Goal: Task Accomplishment & Management: Manage account settings

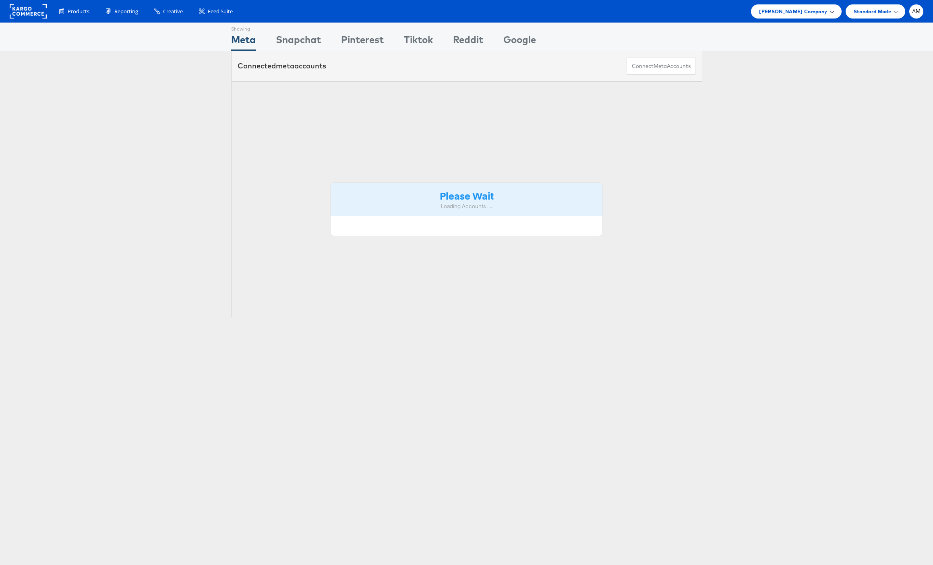
click at [781, 14] on span "[PERSON_NAME] Company" at bounding box center [793, 11] width 68 height 8
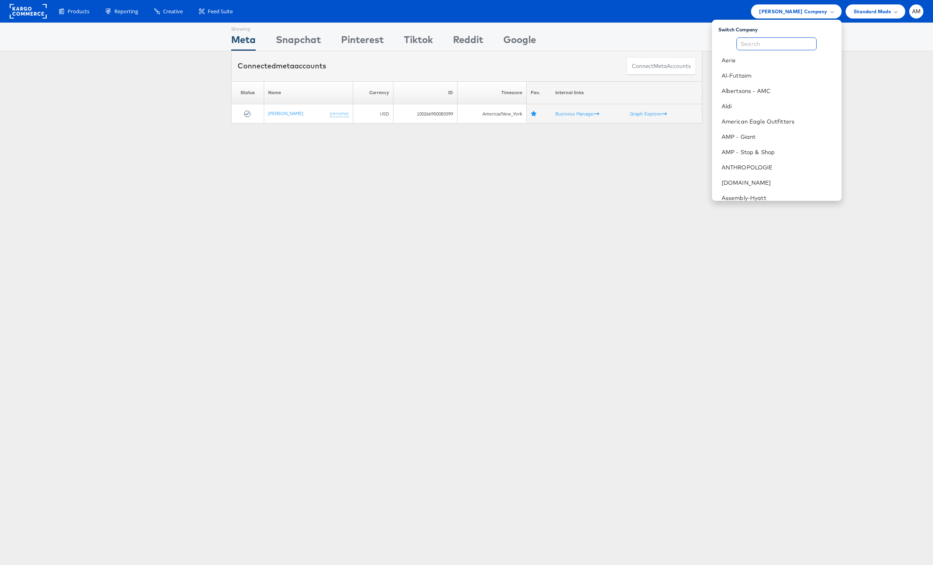
click at [758, 41] on input "text" at bounding box center [776, 43] width 80 height 13
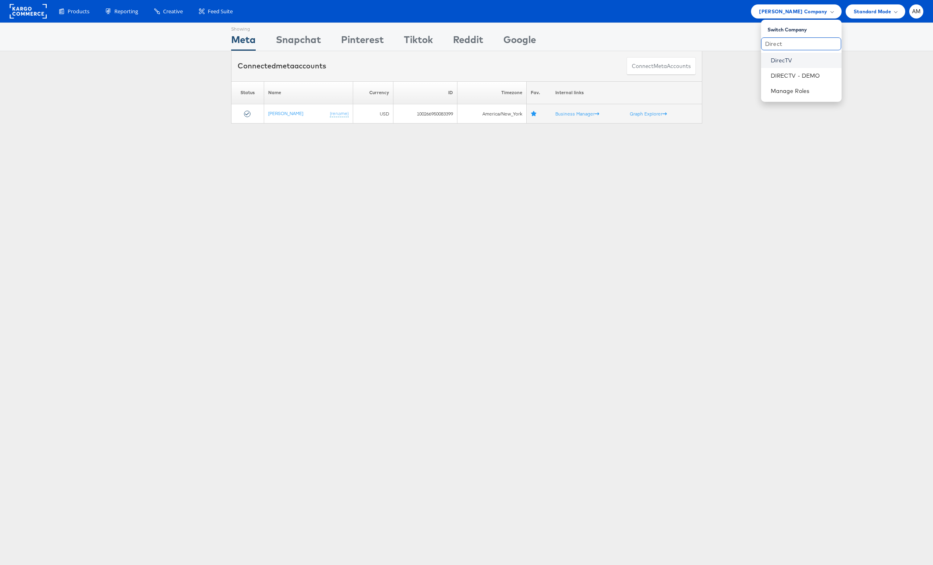
type input "Direct"
click at [774, 60] on link "DirecTV" at bounding box center [802, 60] width 64 height 8
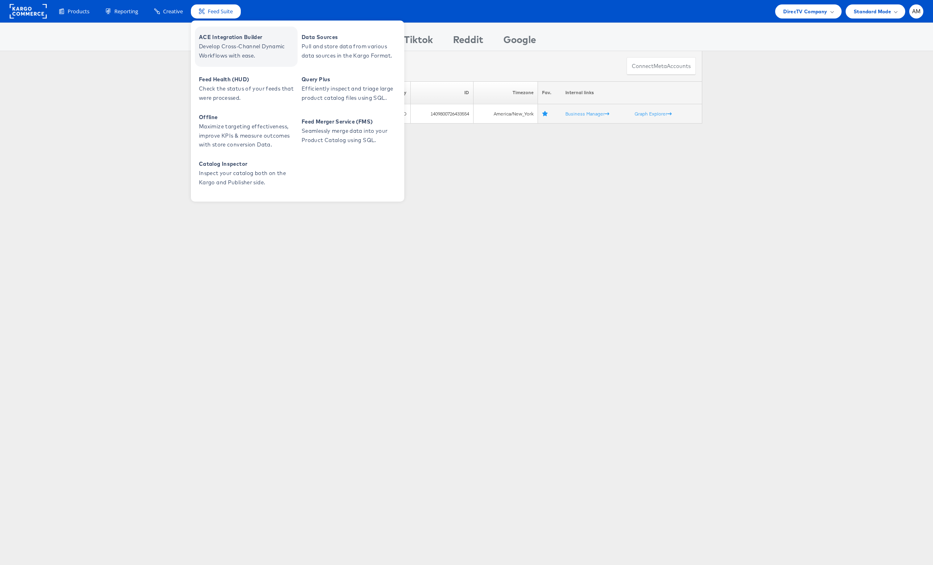
click at [221, 44] on span "Develop Cross-Channel Dynamic Workflows with ease." at bounding box center [247, 51] width 97 height 19
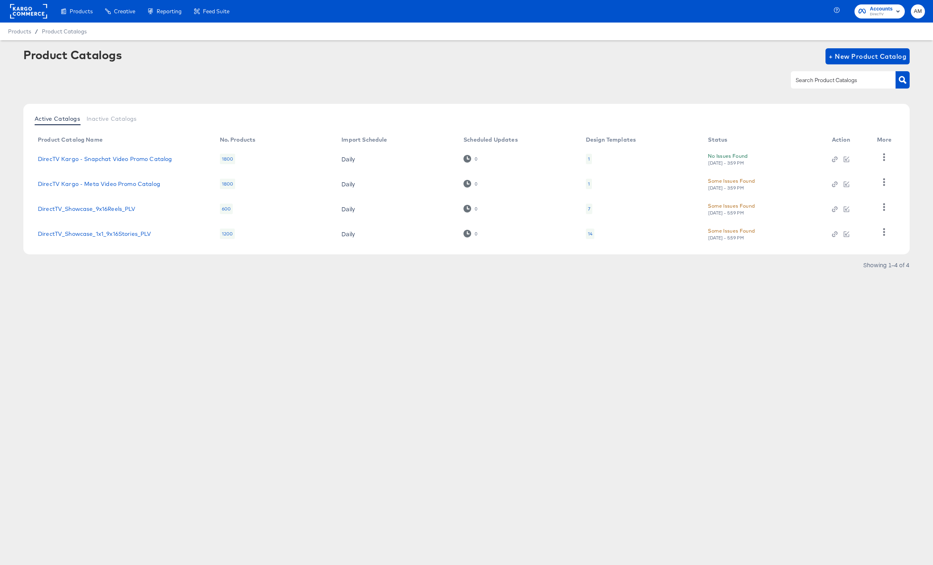
click at [589, 235] on div "14" at bounding box center [590, 234] width 4 height 6
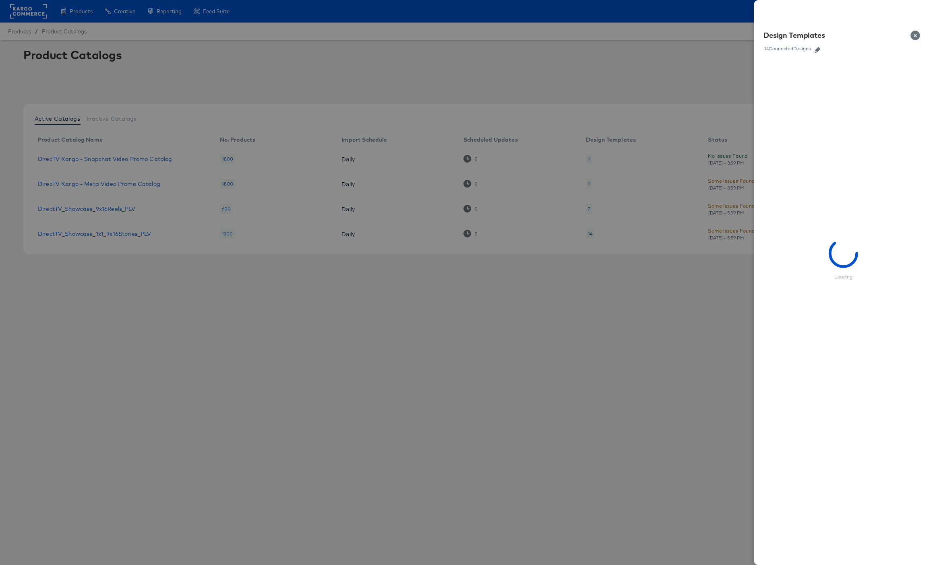
click at [817, 50] on icon "button" at bounding box center [817, 50] width 6 height 6
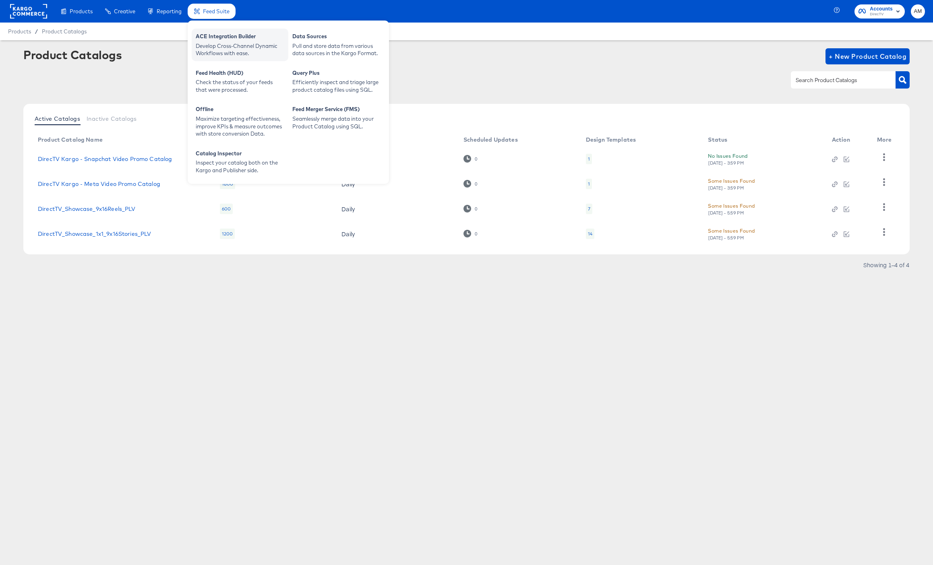
click at [209, 36] on div "ACE Integration Builder" at bounding box center [240, 38] width 89 height 10
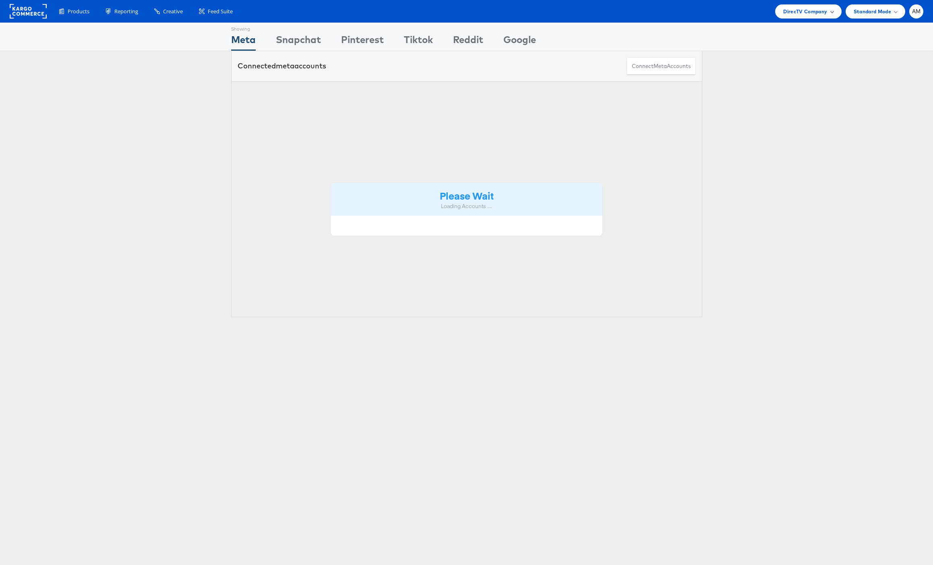
click at [791, 14] on span "DirecTV Company" at bounding box center [805, 11] width 44 height 8
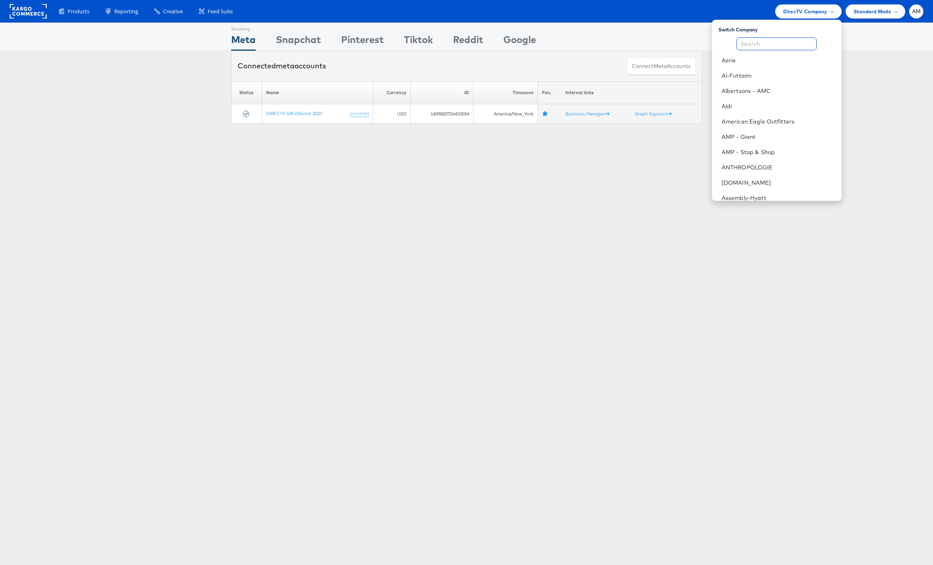
click at [766, 45] on input "text" at bounding box center [776, 43] width 80 height 13
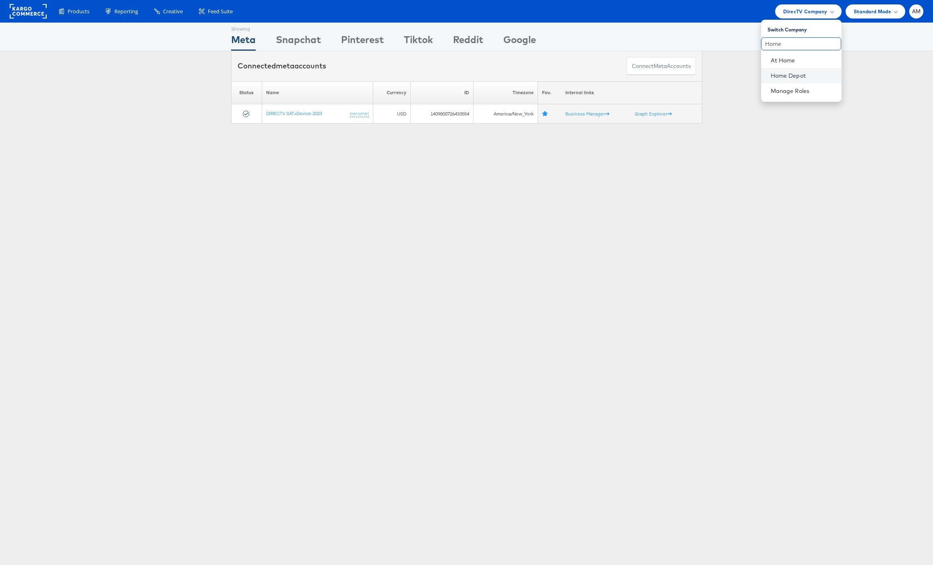
type input "Home"
click at [778, 77] on link "Home Depot" at bounding box center [802, 76] width 64 height 8
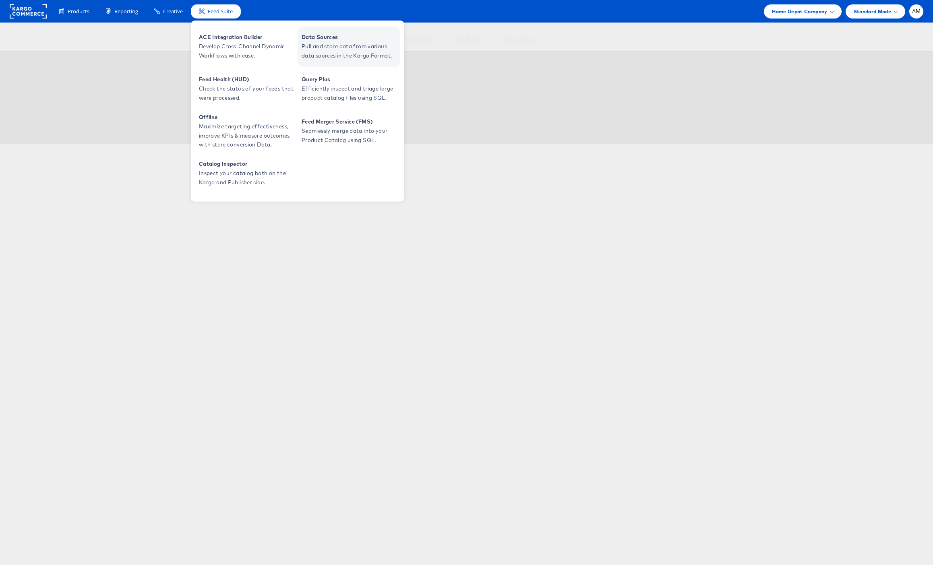
click at [319, 52] on span "Pull and store data from various data sources in the Kargo Format." at bounding box center [349, 51] width 97 height 19
